Goal: Information Seeking & Learning: Check status

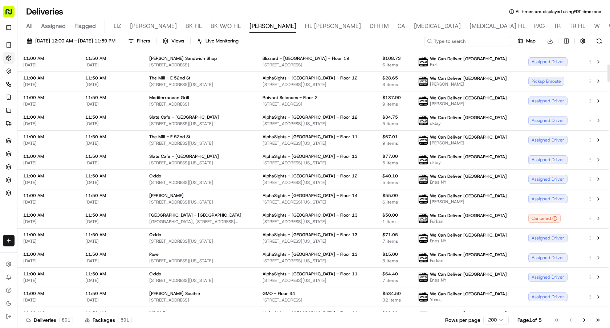
click at [464, 38] on input at bounding box center [467, 41] width 87 height 10
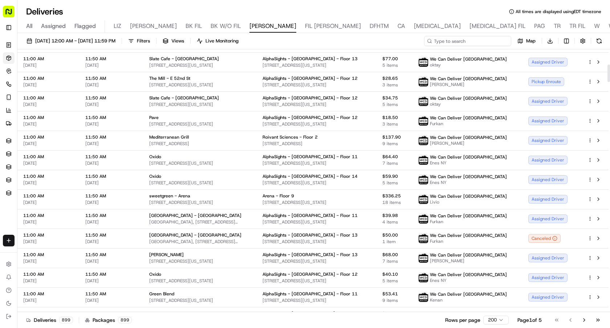
scroll to position [228, 0]
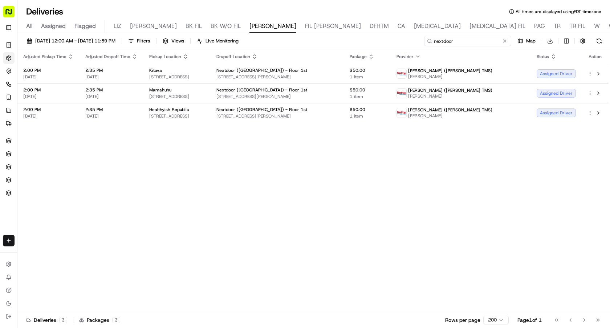
type input "nextdoor"
click at [550, 74] on div "Assigned Driver" at bounding box center [556, 73] width 39 height 9
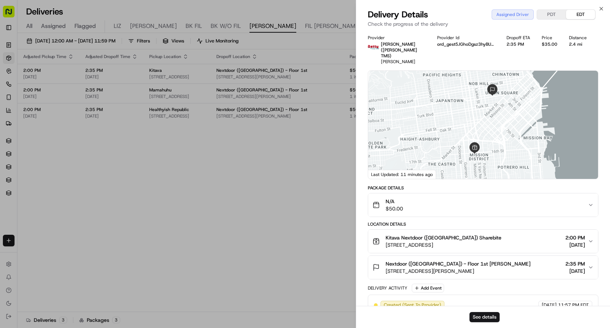
click at [494, 260] on div "Nextdoor (USA) - Floor 1st Richard Richard 420 Taylor St, San Francisco, CA 941…" at bounding box center [480, 267] width 215 height 15
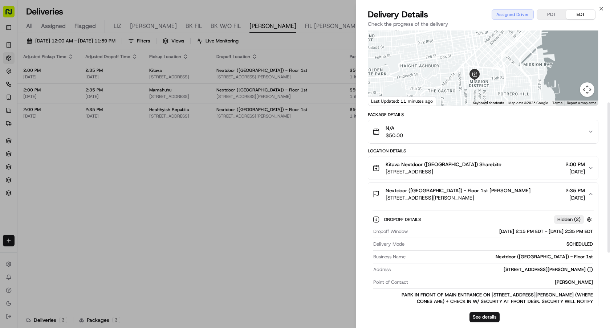
scroll to position [159, 0]
